Goal: Task Accomplishment & Management: Use online tool/utility

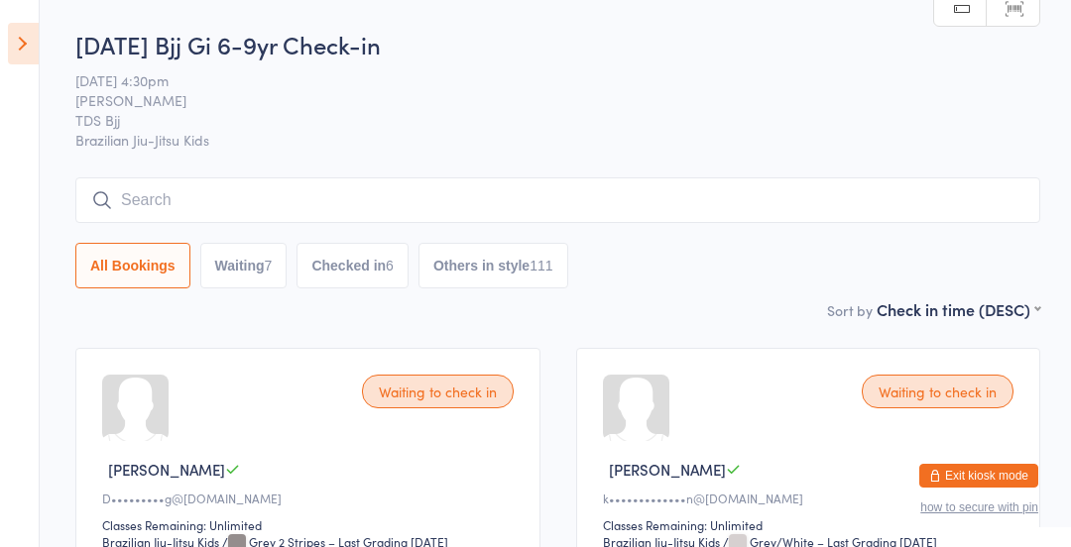
click at [26, 39] on icon at bounding box center [23, 44] width 31 height 42
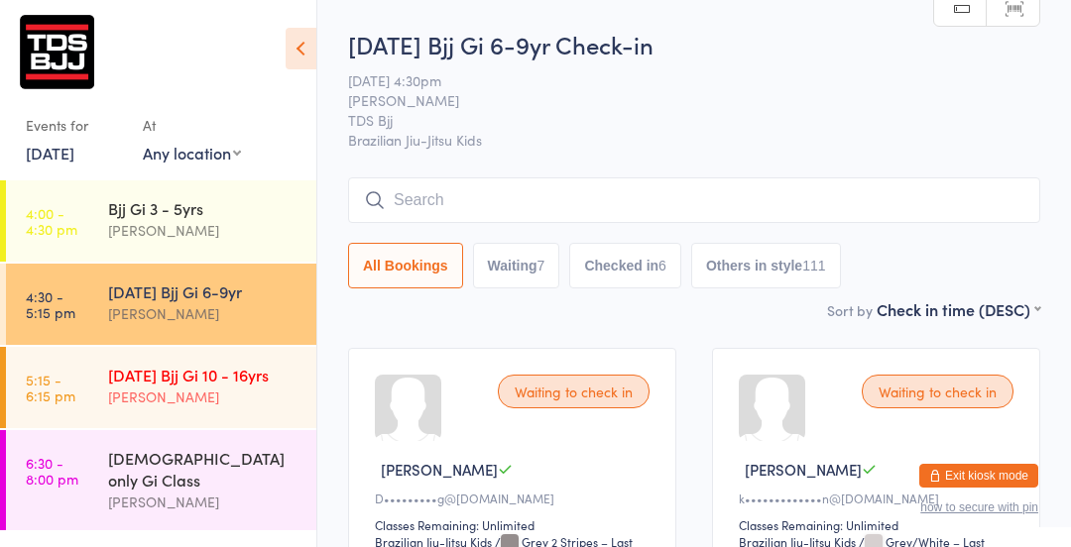
click at [200, 411] on div "[DATE] Bjj Gi 10 - 16yrs [PERSON_NAME]" at bounding box center [212, 386] width 208 height 78
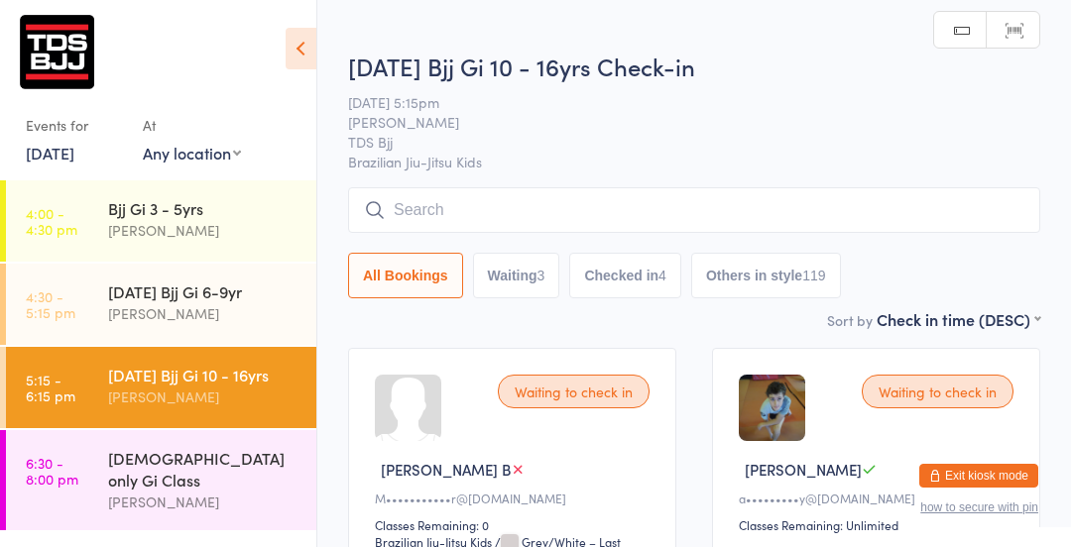
click at [303, 62] on icon at bounding box center [301, 49] width 31 height 42
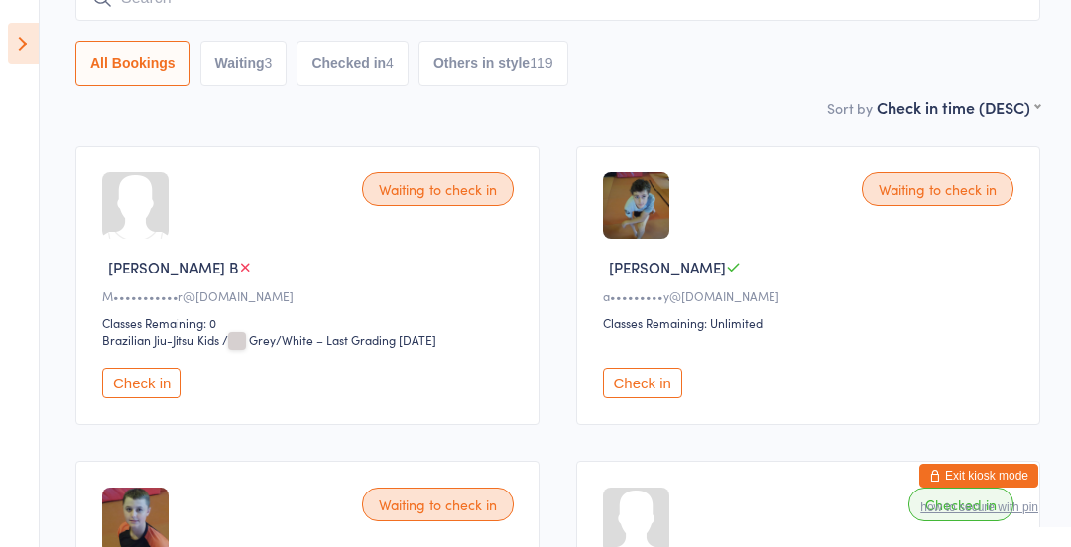
scroll to position [215, 0]
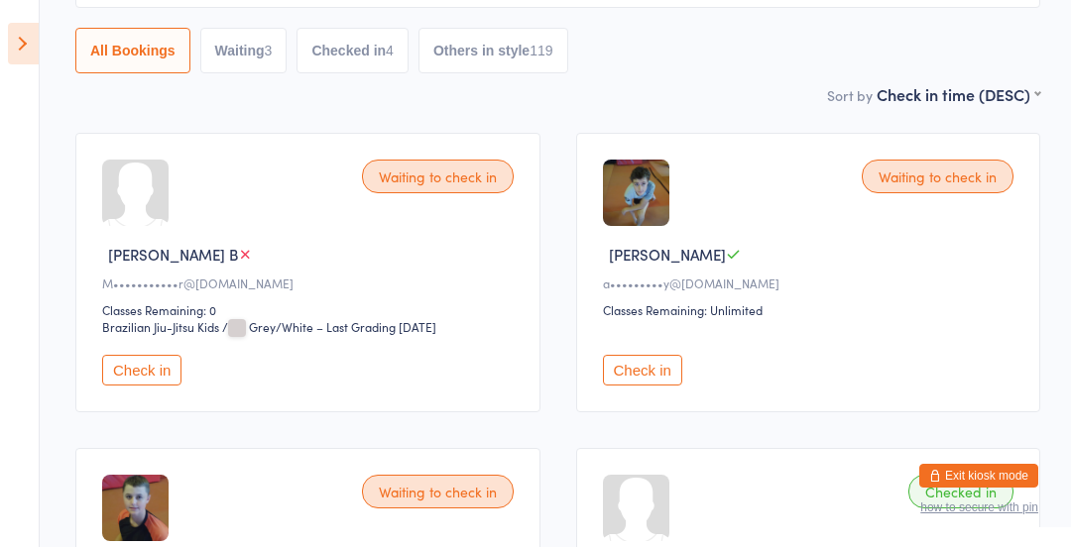
click at [119, 365] on button "Check in" at bounding box center [141, 370] width 79 height 31
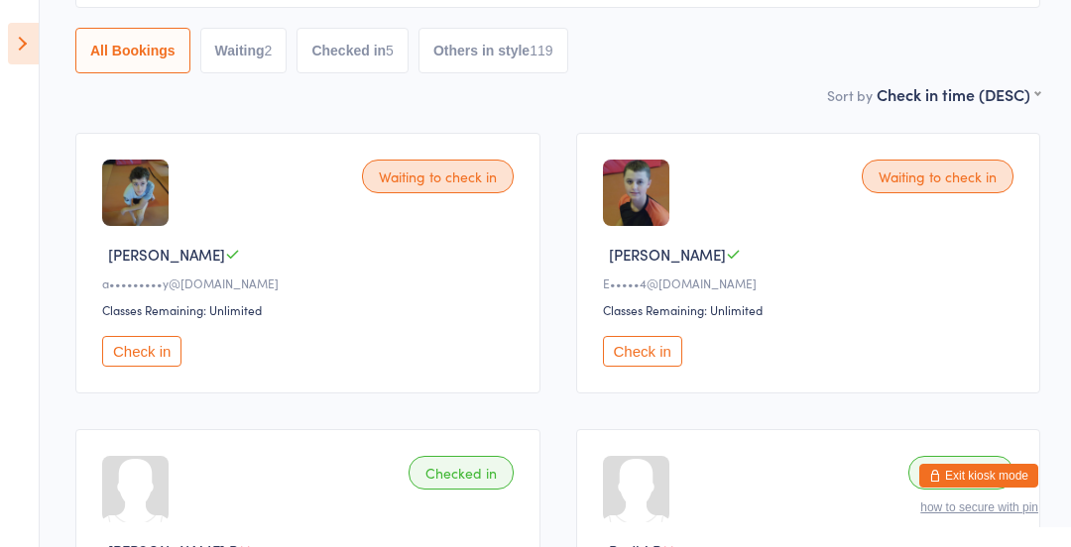
click at [28, 50] on icon at bounding box center [23, 44] width 31 height 42
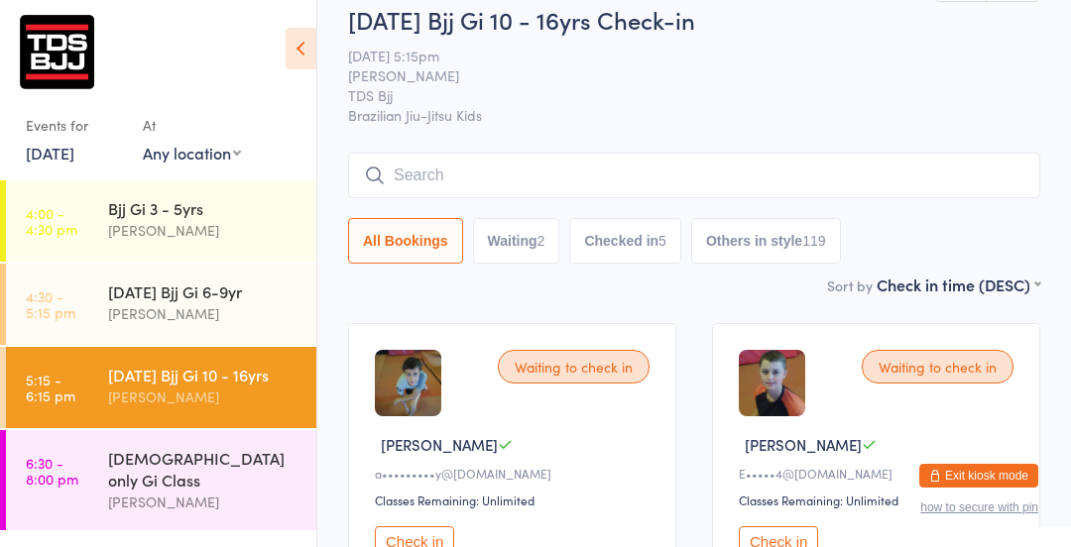
scroll to position [0, 0]
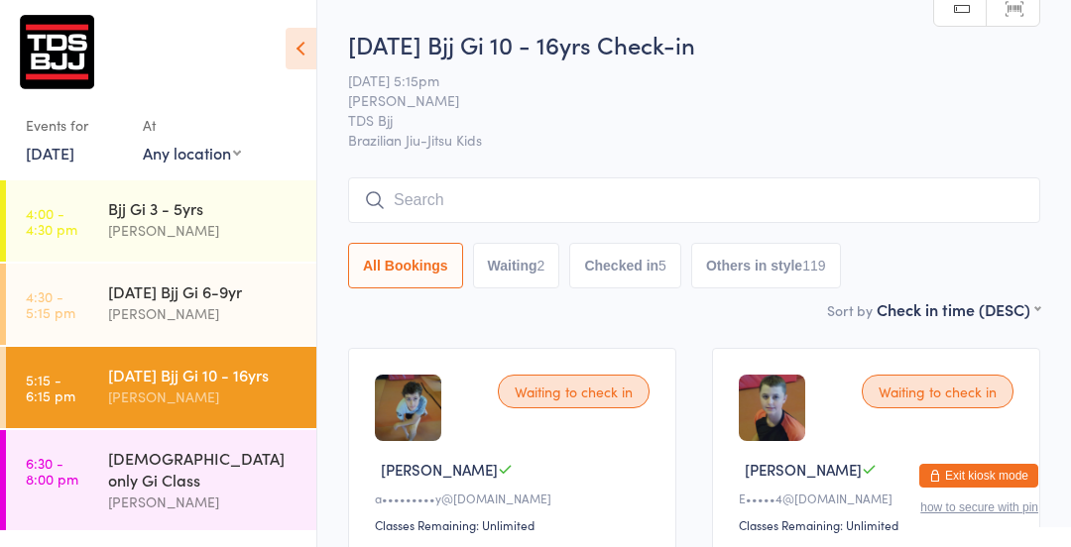
click at [604, 203] on input "search" at bounding box center [694, 200] width 692 height 46
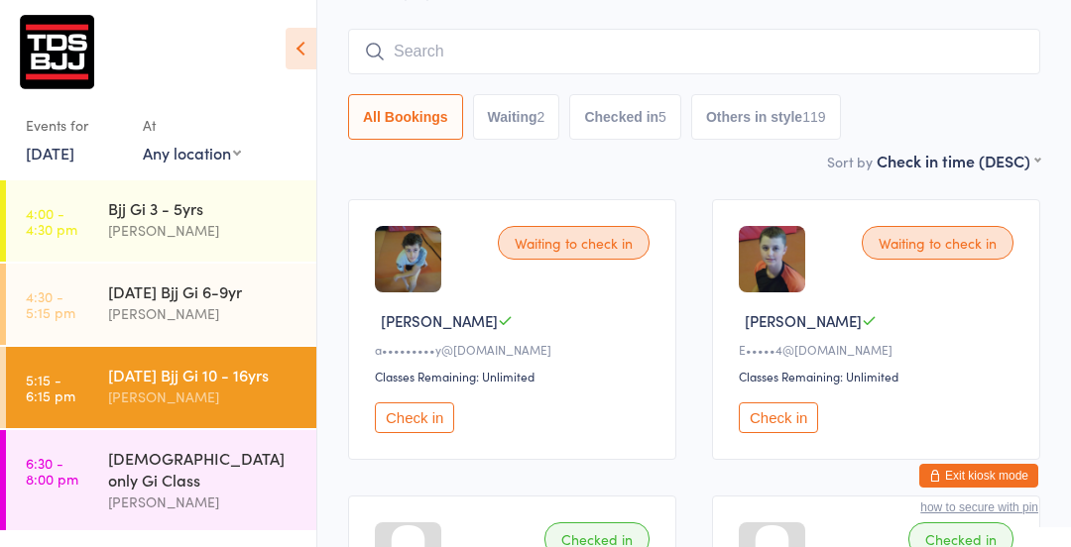
scroll to position [178, 0]
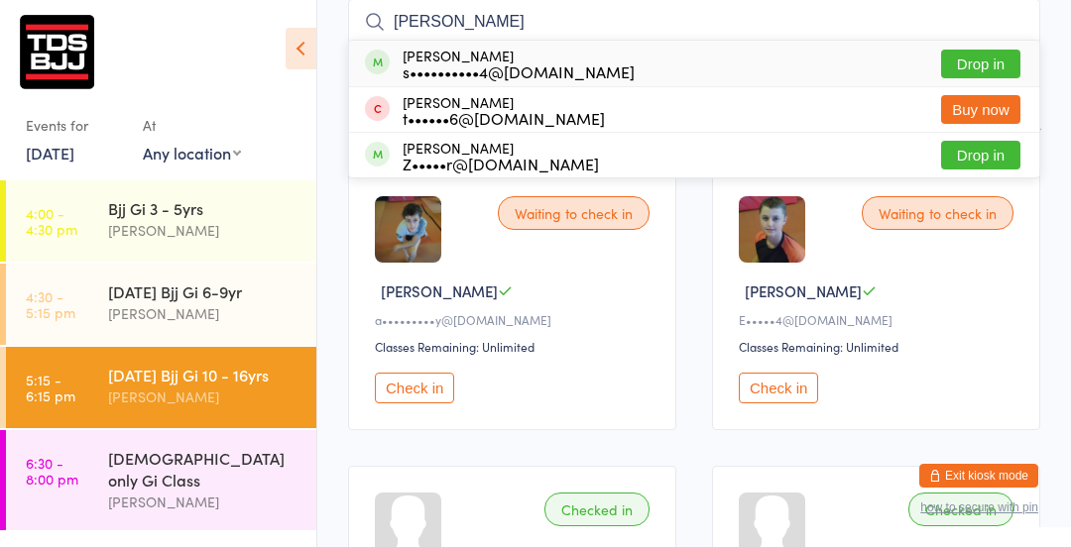
type input "[PERSON_NAME]"
click at [990, 63] on button "Drop in" at bounding box center [980, 64] width 79 height 29
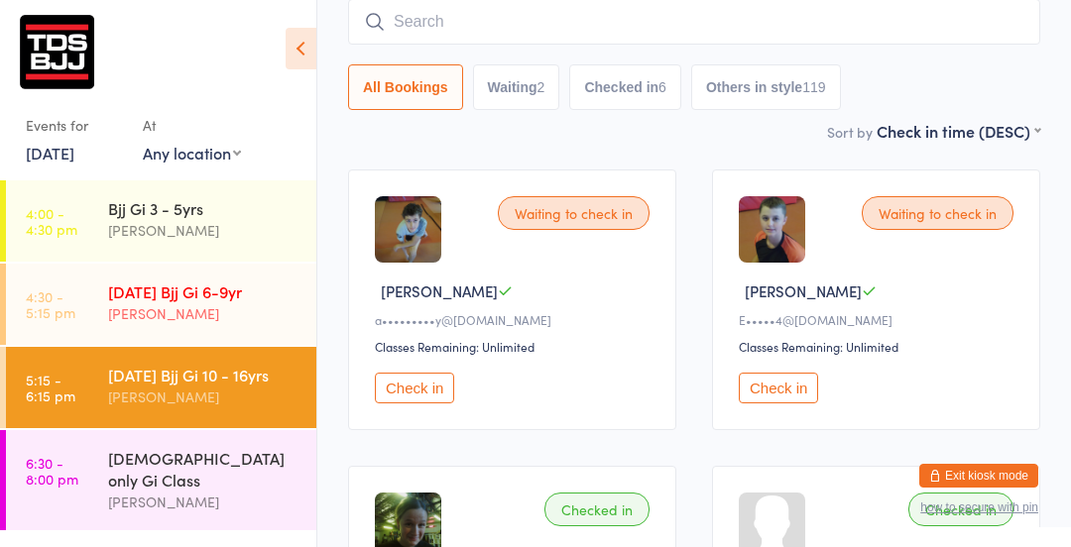
click at [179, 308] on div "[PERSON_NAME]" at bounding box center [203, 313] width 191 height 23
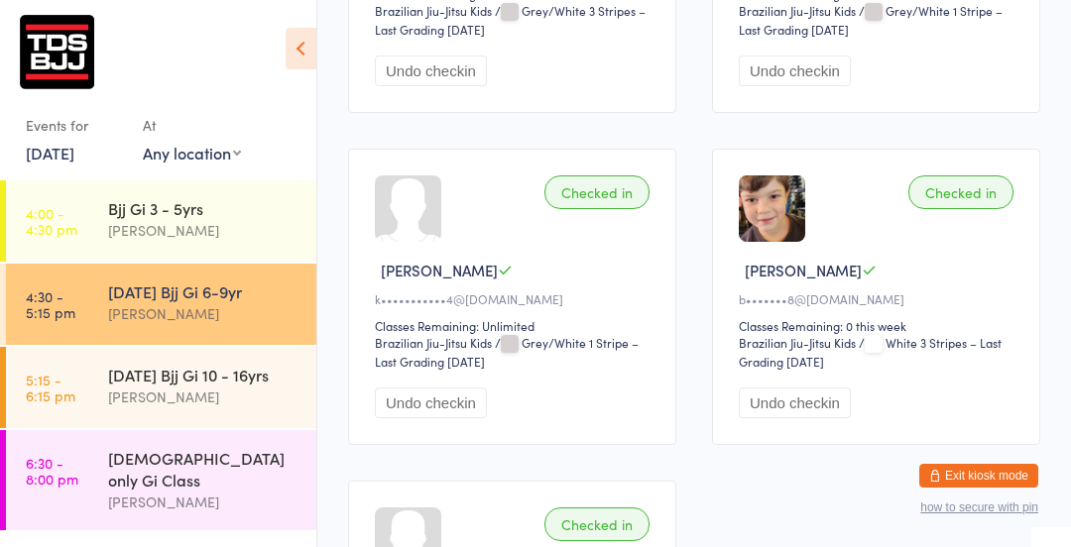
scroll to position [2199, 0]
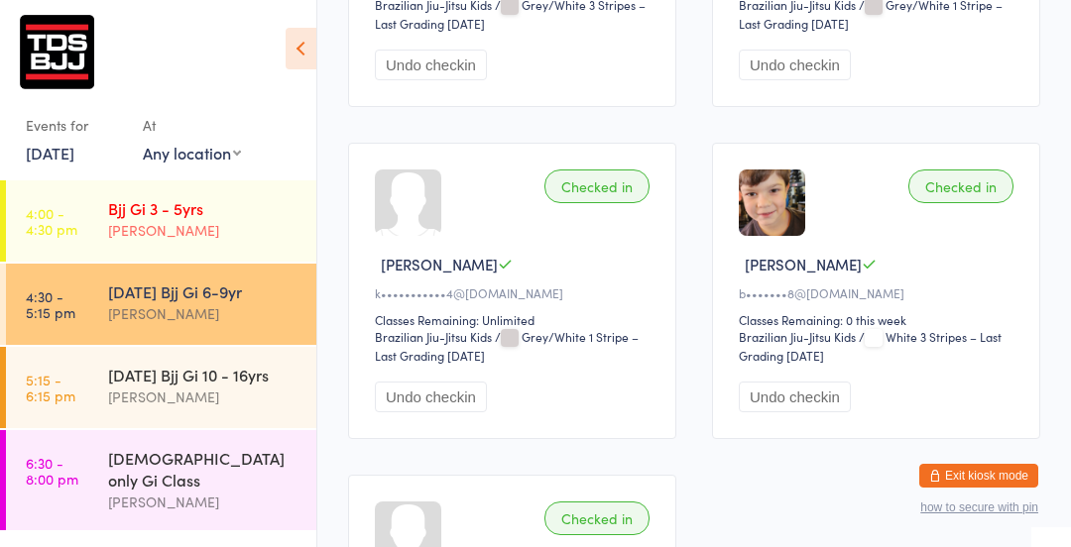
click at [179, 243] on div "Bjj Gi 3 - 5yrs [PERSON_NAME]" at bounding box center [212, 219] width 208 height 78
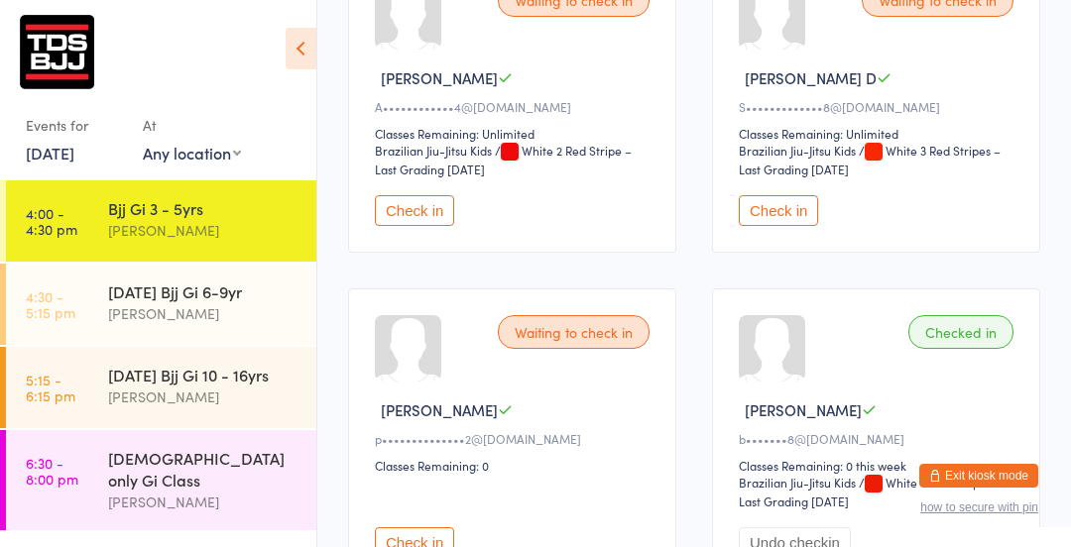
scroll to position [394, 0]
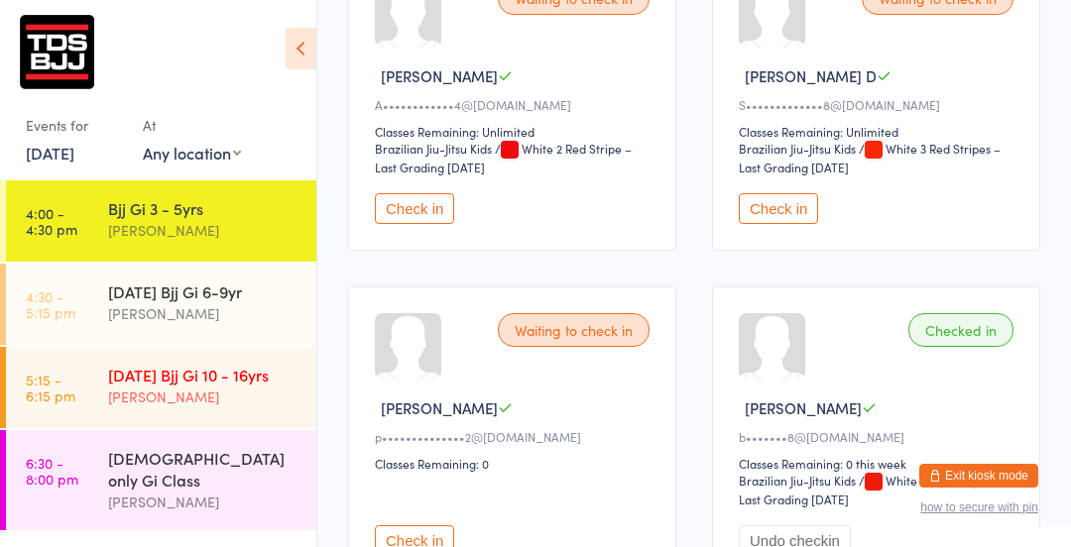
click at [118, 395] on div "[PERSON_NAME]" at bounding box center [203, 397] width 191 height 23
